Goal: Task Accomplishment & Management: Use online tool/utility

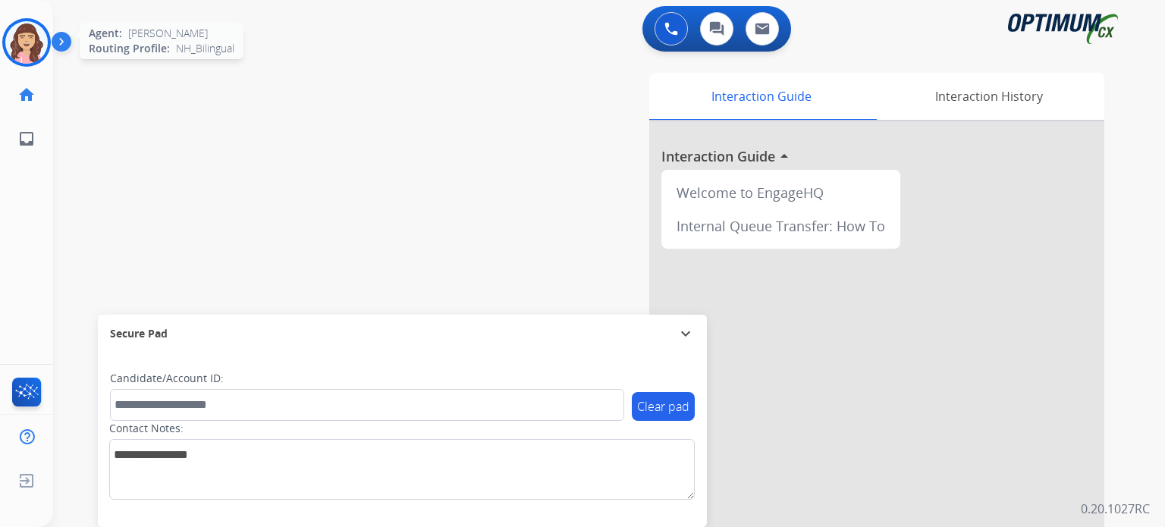
click at [23, 44] on img at bounding box center [26, 42] width 42 height 42
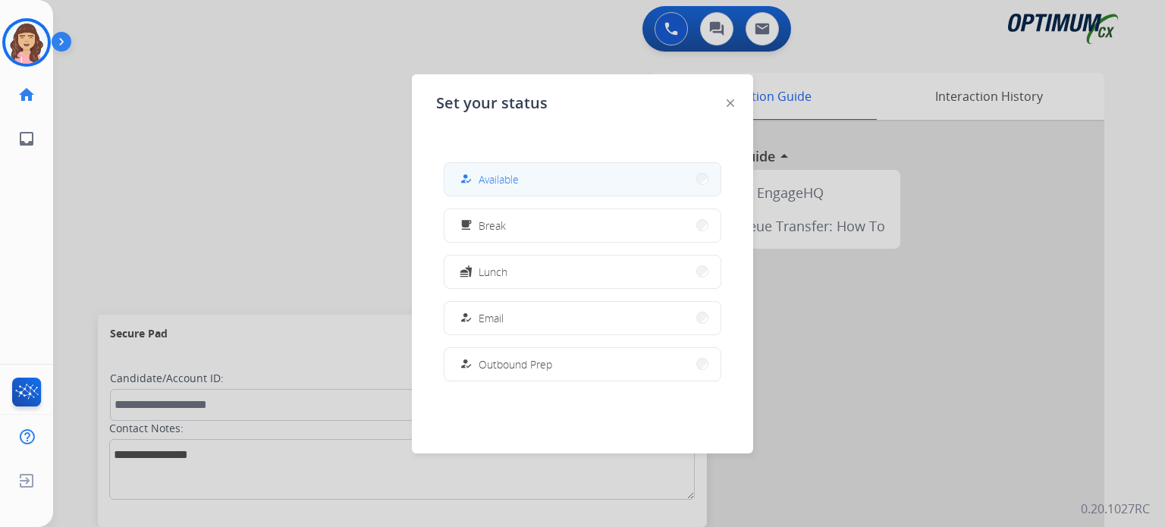
click at [500, 170] on div "how_to_reg Available" at bounding box center [488, 179] width 62 height 18
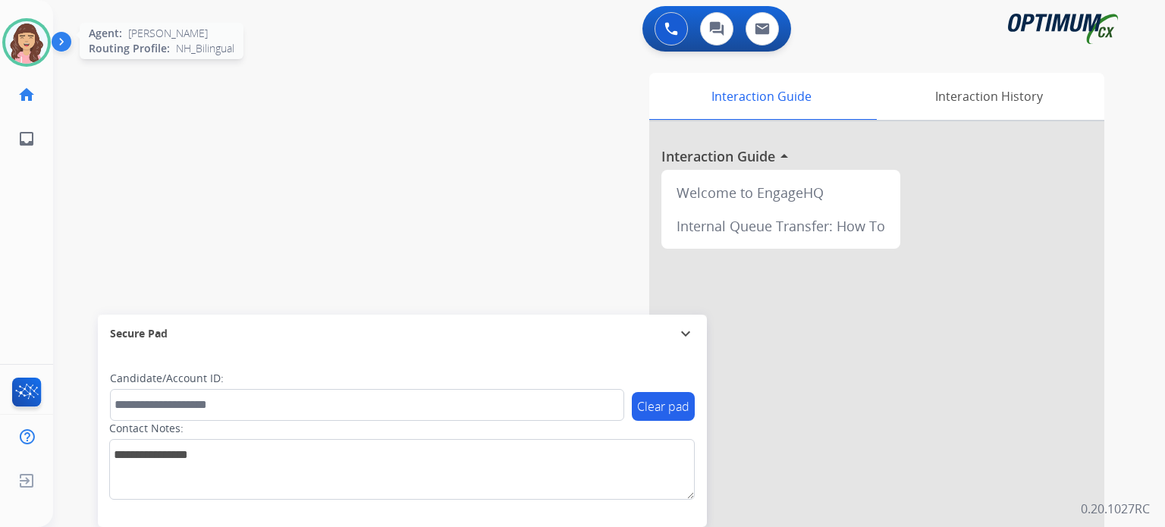
click at [28, 37] on img at bounding box center [26, 42] width 42 height 42
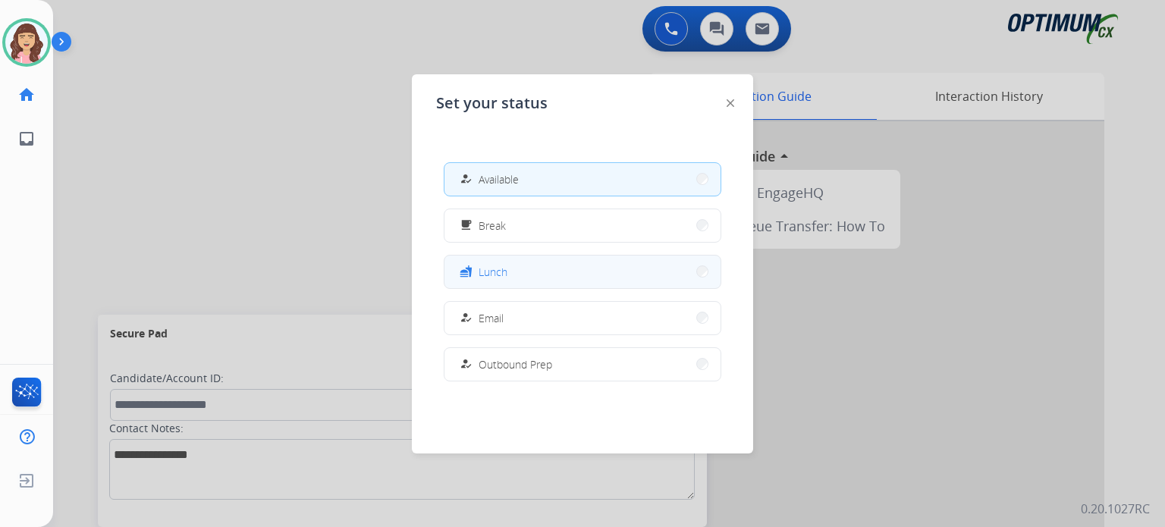
click at [500, 272] on span "Lunch" at bounding box center [493, 272] width 29 height 16
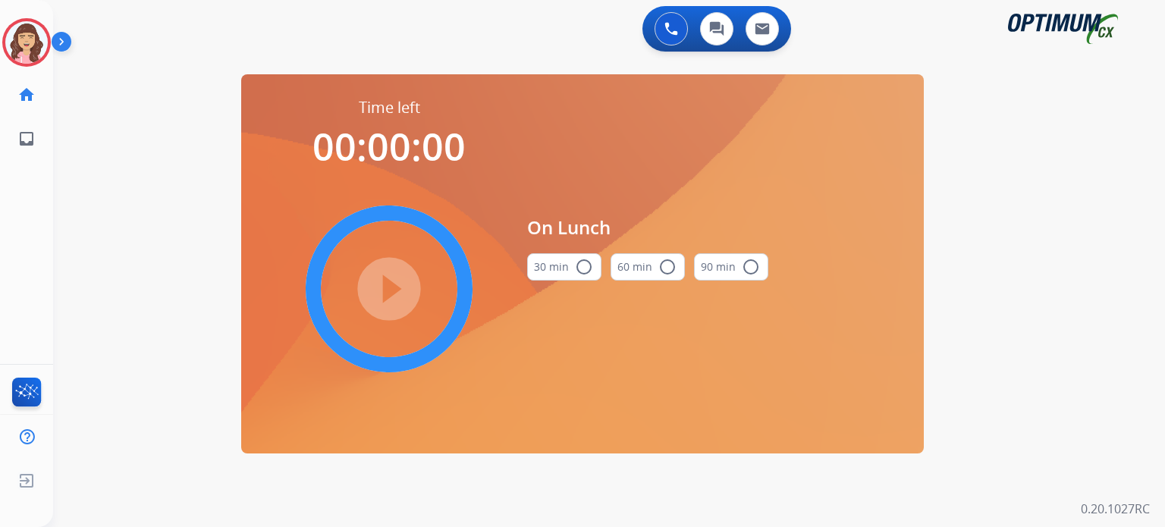
click at [578, 272] on mat-icon "radio_button_unchecked" at bounding box center [584, 267] width 18 height 18
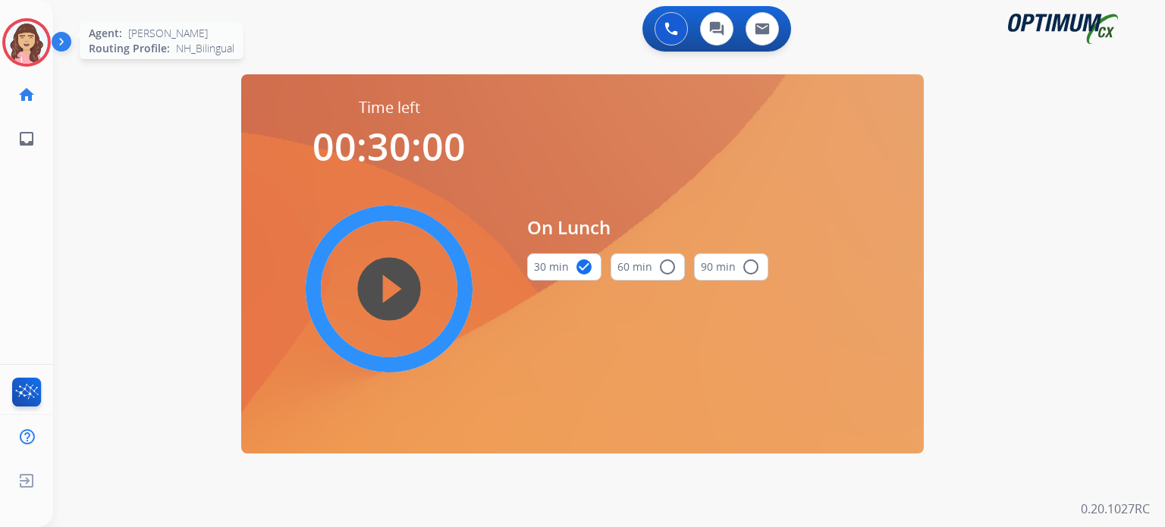
click at [35, 44] on img at bounding box center [26, 42] width 42 height 42
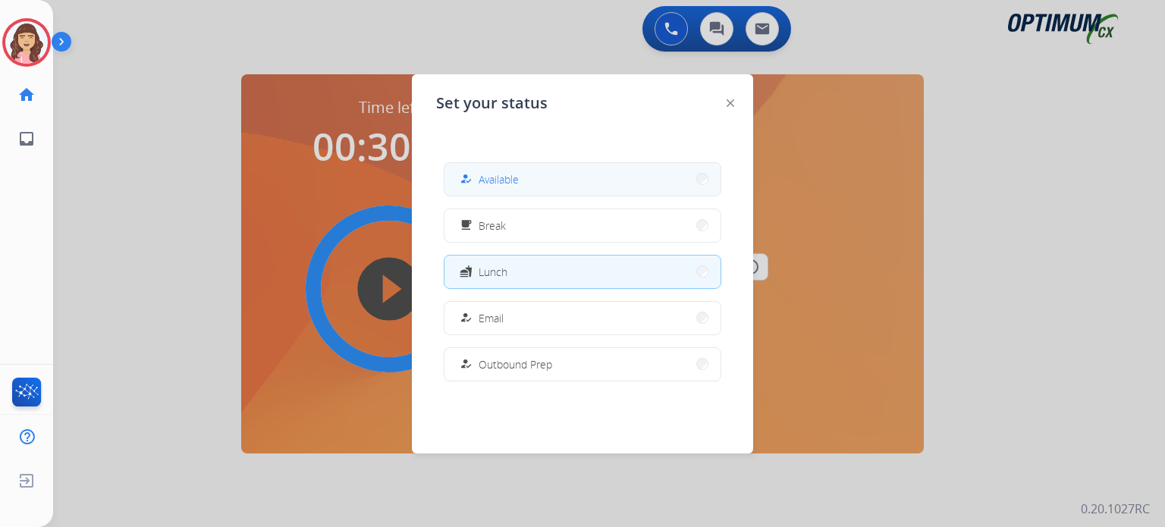
click at [522, 168] on button "how_to_reg Available" at bounding box center [583, 179] width 276 height 33
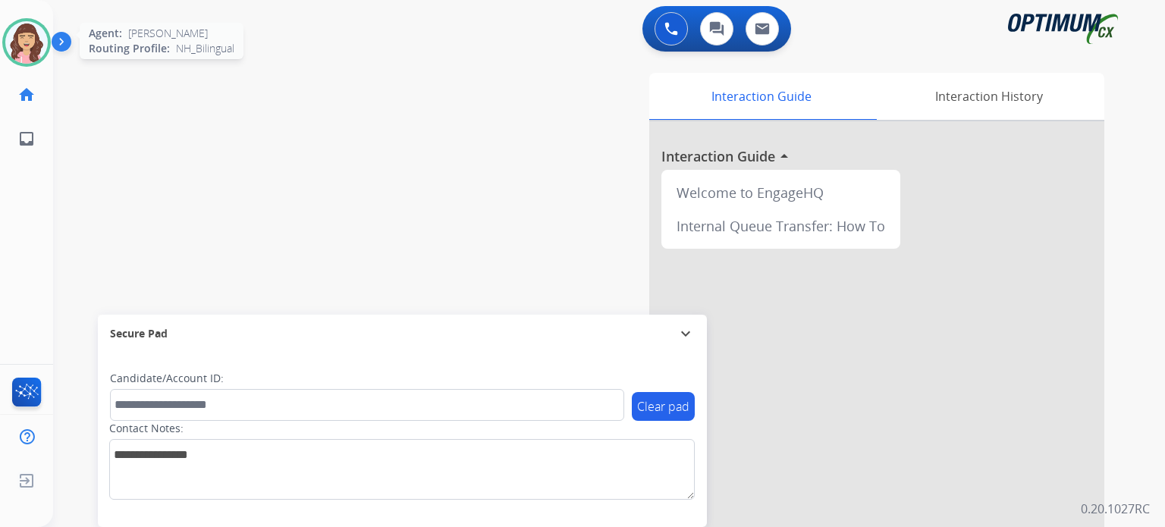
click at [30, 54] on img at bounding box center [26, 42] width 42 height 42
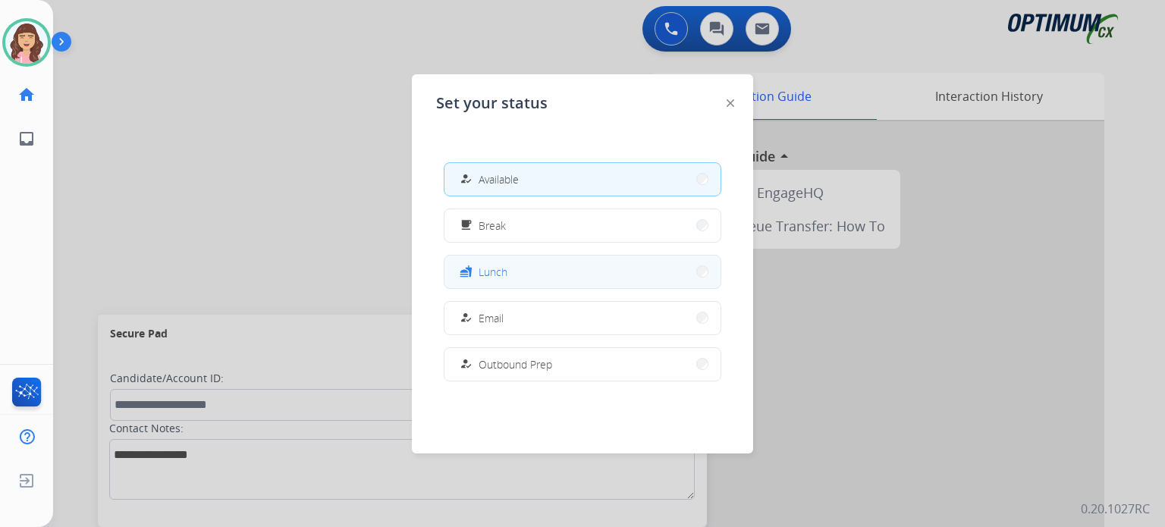
click at [502, 276] on span "Lunch" at bounding box center [493, 272] width 29 height 16
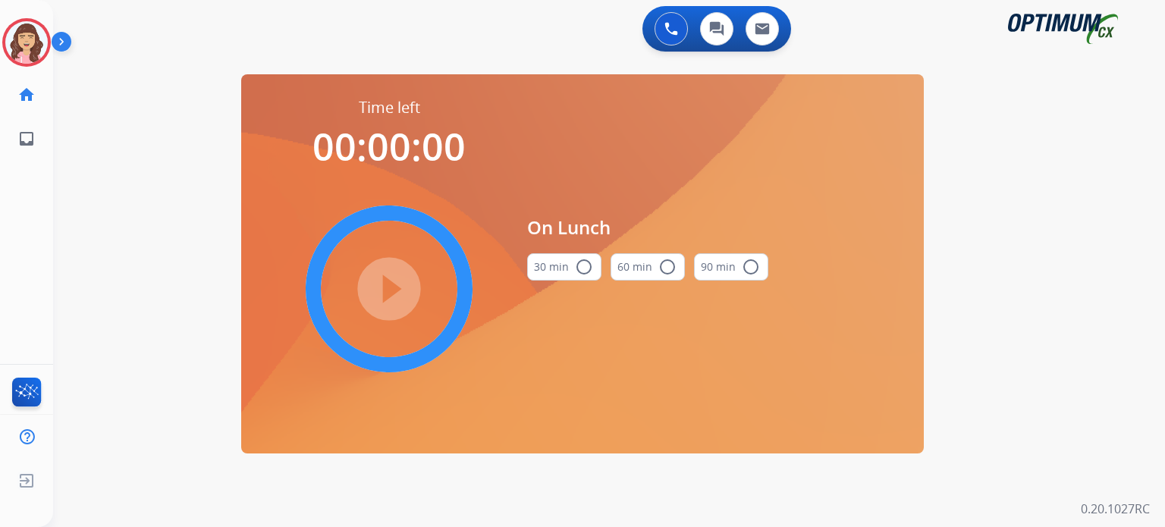
click at [575, 273] on mat-icon "radio_button_unchecked" at bounding box center [584, 267] width 18 height 18
click at [381, 288] on mat-icon "play_circle_filled" at bounding box center [389, 289] width 18 height 18
